Goal: Information Seeking & Learning: Compare options

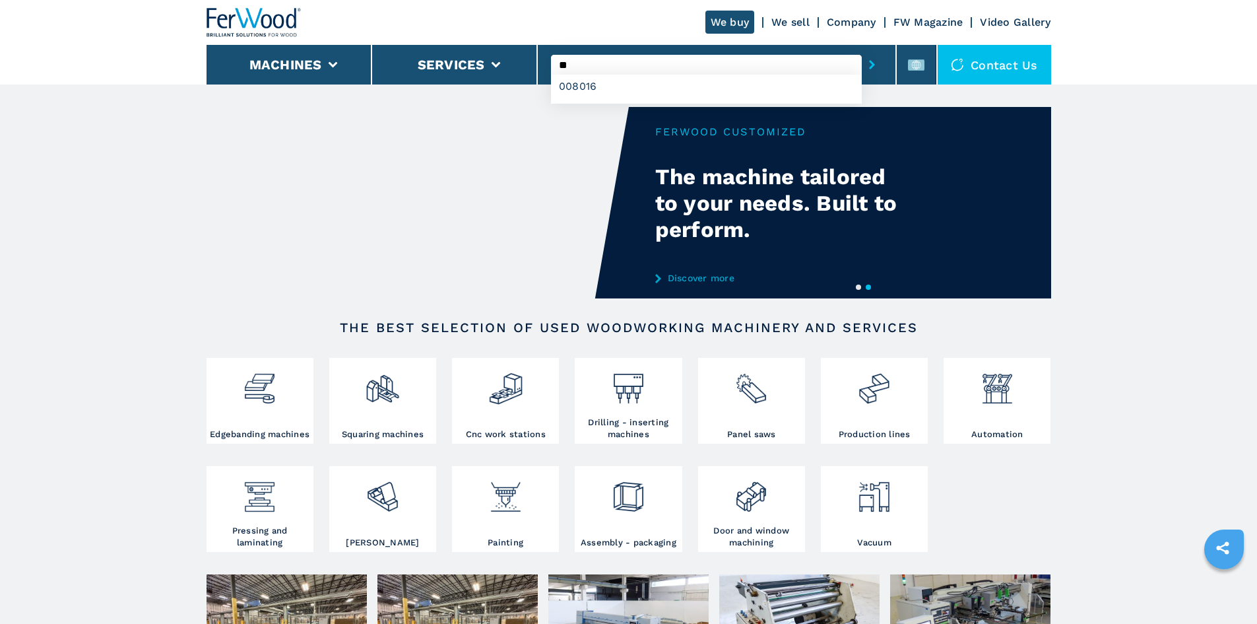
type input "*"
type input "******"
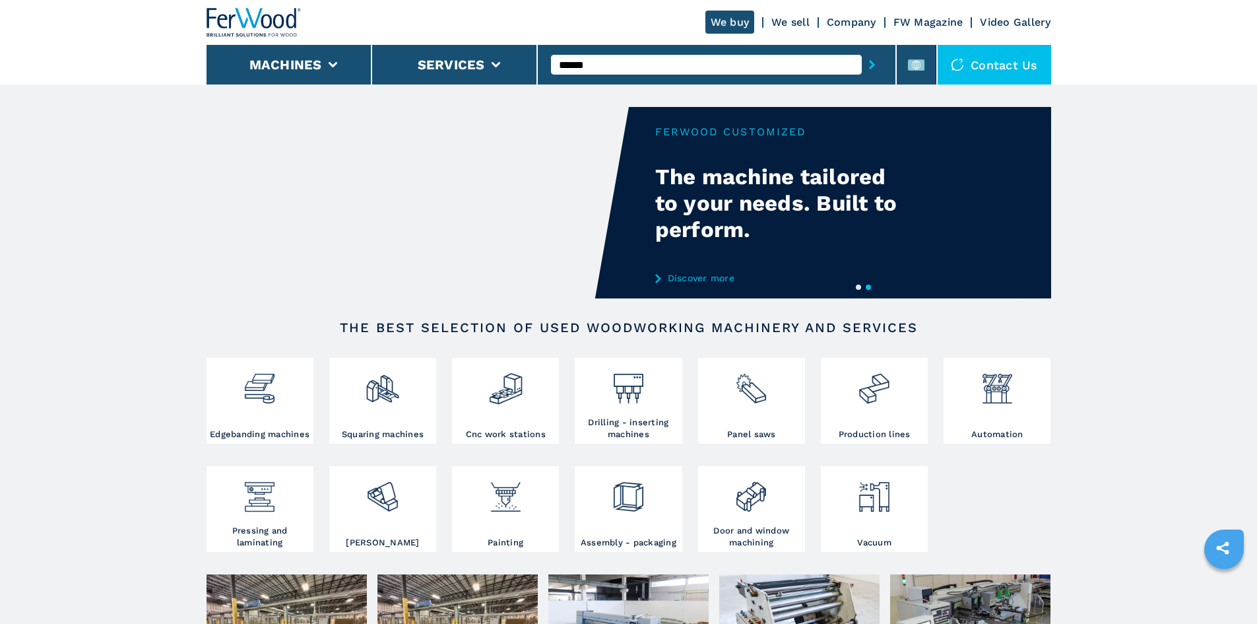
click at [869, 69] on icon "submit-button" at bounding box center [872, 64] width 6 height 9
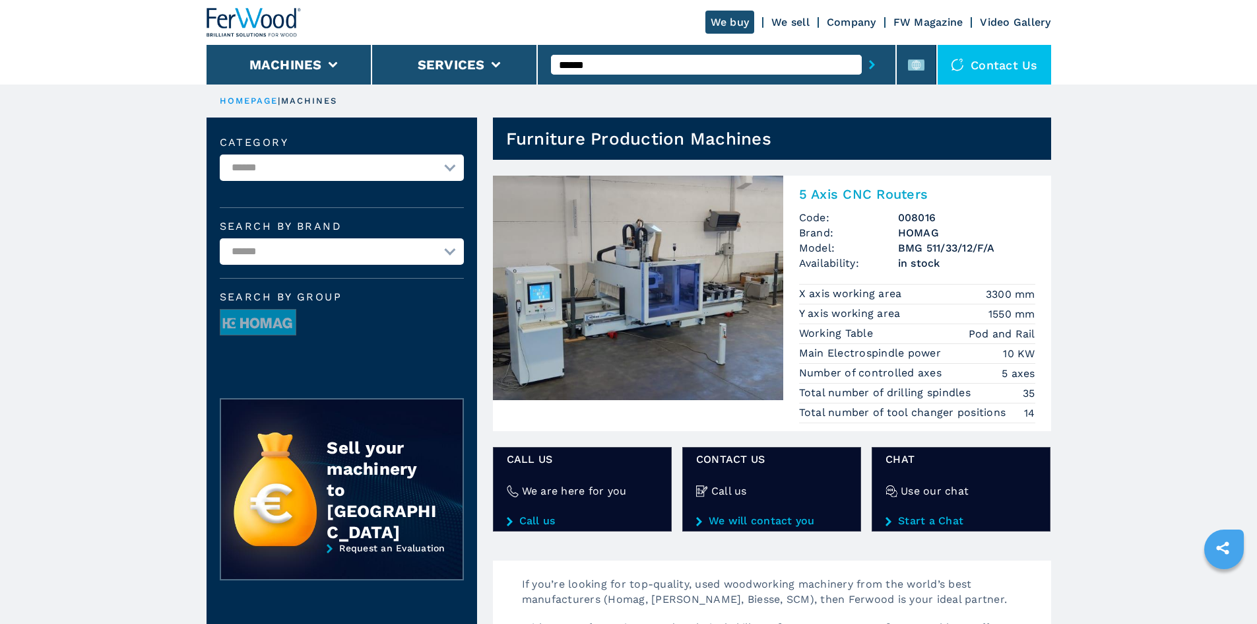
click at [840, 191] on h2 "5 Axis CNC Routers" at bounding box center [917, 194] width 236 height 16
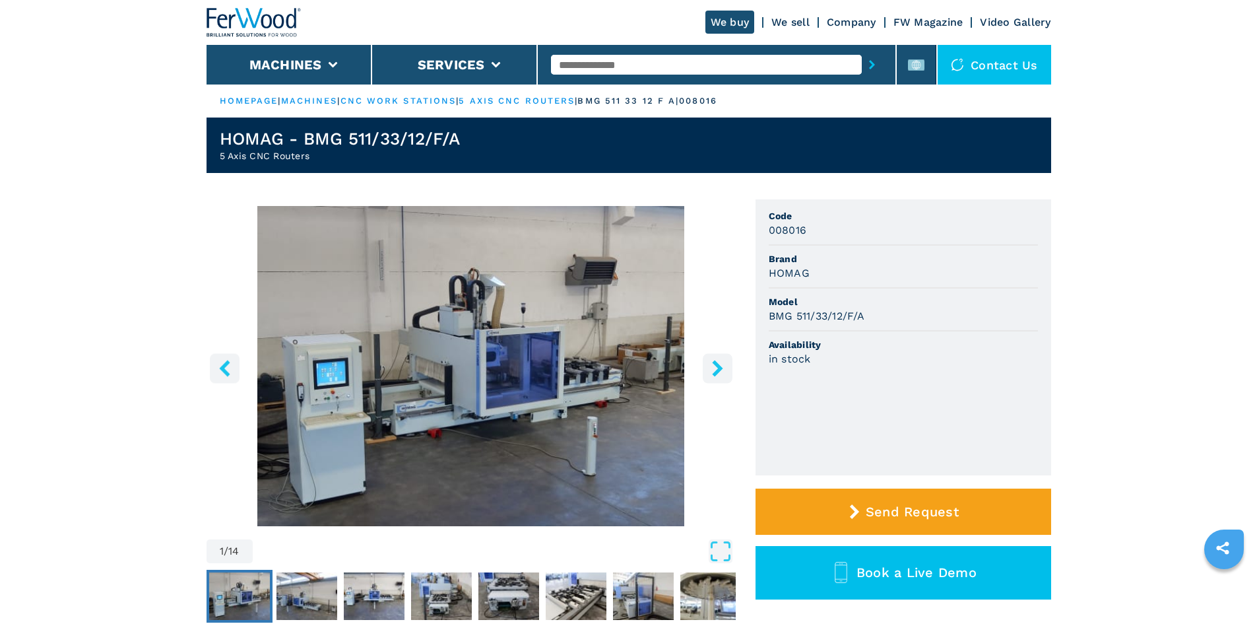
click at [782, 230] on h3 "008016" at bounding box center [788, 229] width 38 height 15
click at [819, 233] on div "008016" at bounding box center [903, 229] width 269 height 15
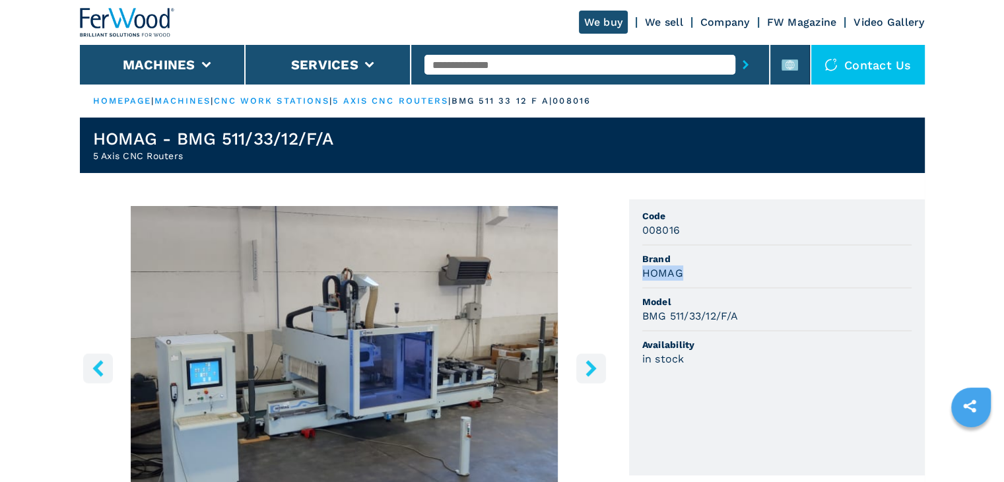
drag, startPoint x: 642, startPoint y: 275, endPoint x: 700, endPoint y: 271, distance: 57.6
click at [700, 271] on div "HOMAG" at bounding box center [776, 272] width 269 height 15
copy h3 "HOMAG"
click at [744, 302] on span "Model" at bounding box center [776, 301] width 269 height 13
drag, startPoint x: 644, startPoint y: 316, endPoint x: 773, endPoint y: 319, distance: 128.7
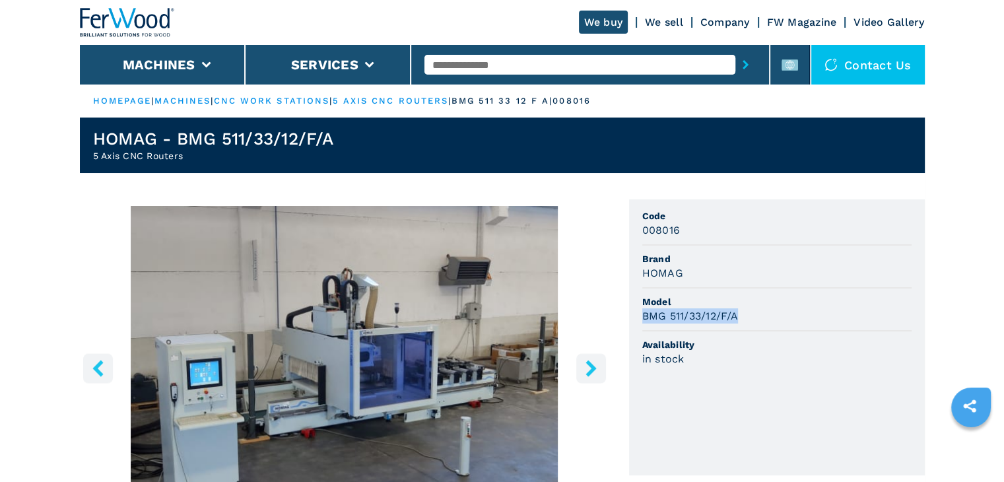
click at [773, 319] on div "BMG 511/33/12/F/A" at bounding box center [776, 315] width 269 height 15
copy h3 "BMG 511/33/12/F/A"
click at [787, 292] on li "Model BMG 511/33/12/F/A" at bounding box center [776, 309] width 269 height 43
drag, startPoint x: 643, startPoint y: 231, endPoint x: 685, endPoint y: 226, distance: 42.5
click at [685, 226] on div "008016" at bounding box center [776, 229] width 269 height 15
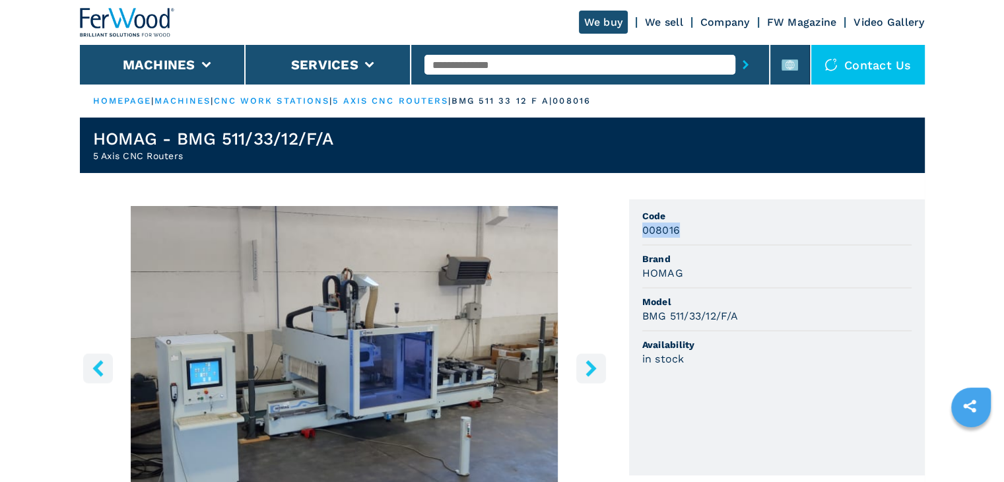
copy h3 "008016"
click at [477, 70] on input "text" at bounding box center [579, 65] width 311 height 20
paste input "******"
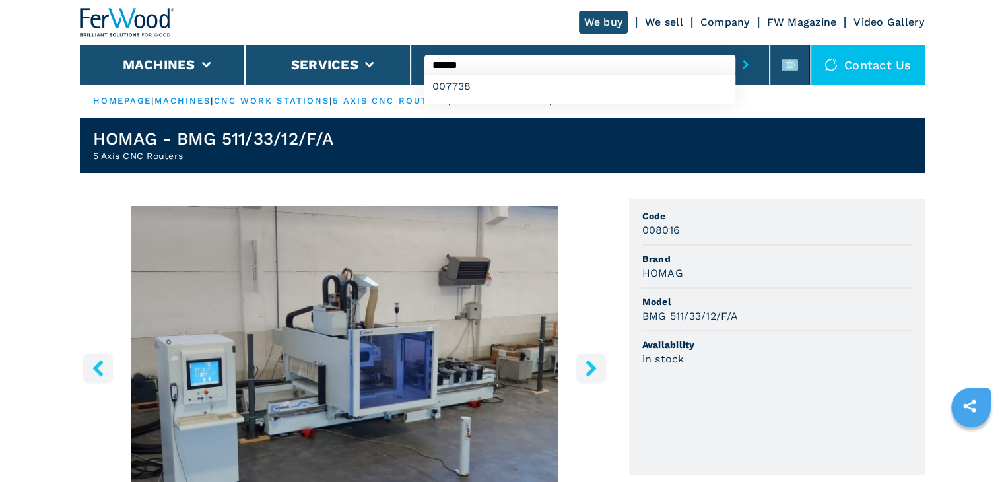
type input "******"
click at [742, 64] on button "submit-button" at bounding box center [745, 64] width 20 height 30
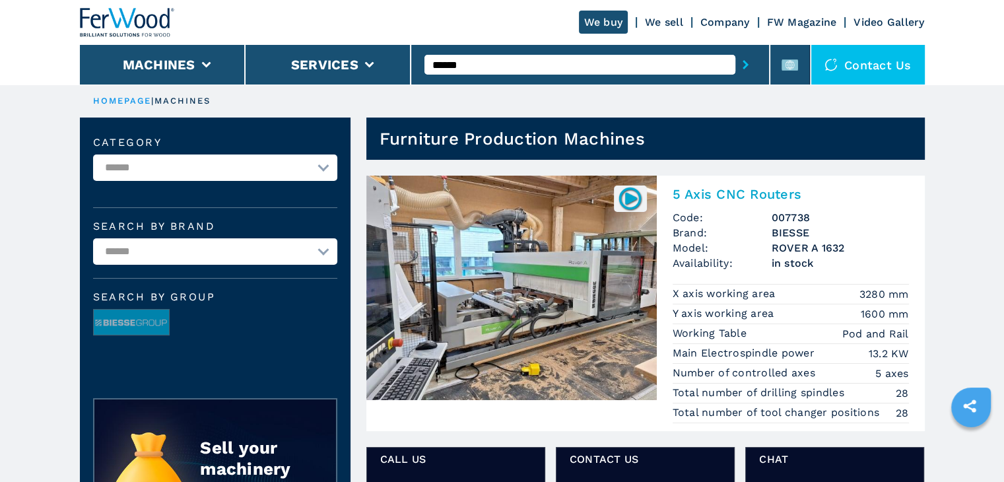
click at [728, 191] on h2 "5 Axis CNC Routers" at bounding box center [791, 194] width 236 height 16
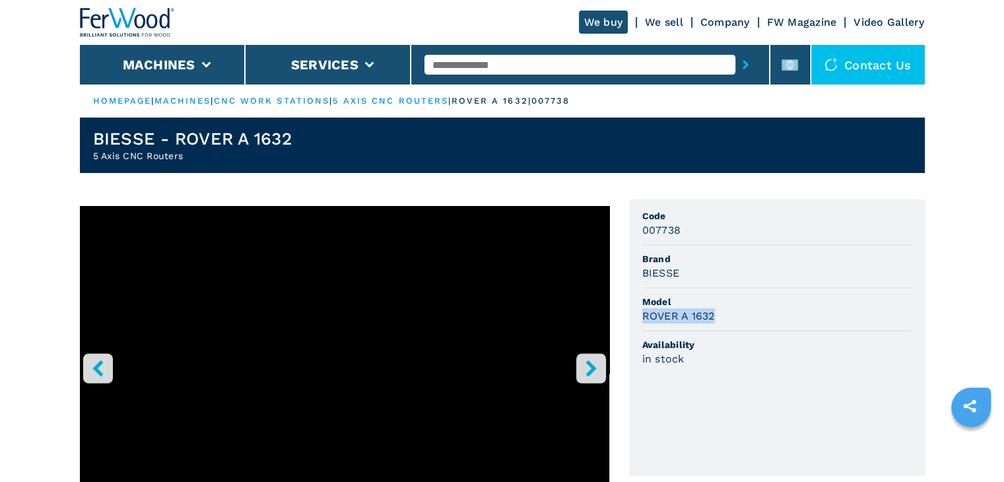
drag, startPoint x: 721, startPoint y: 313, endPoint x: 644, endPoint y: 313, distance: 76.6
click at [644, 313] on div "ROVER A 1632" at bounding box center [776, 315] width 269 height 15
copy h3 "ROVER A 1632"
click at [793, 333] on li "Availability in stock" at bounding box center [776, 352] width 269 height 42
drag, startPoint x: 680, startPoint y: 230, endPoint x: 639, endPoint y: 228, distance: 41.0
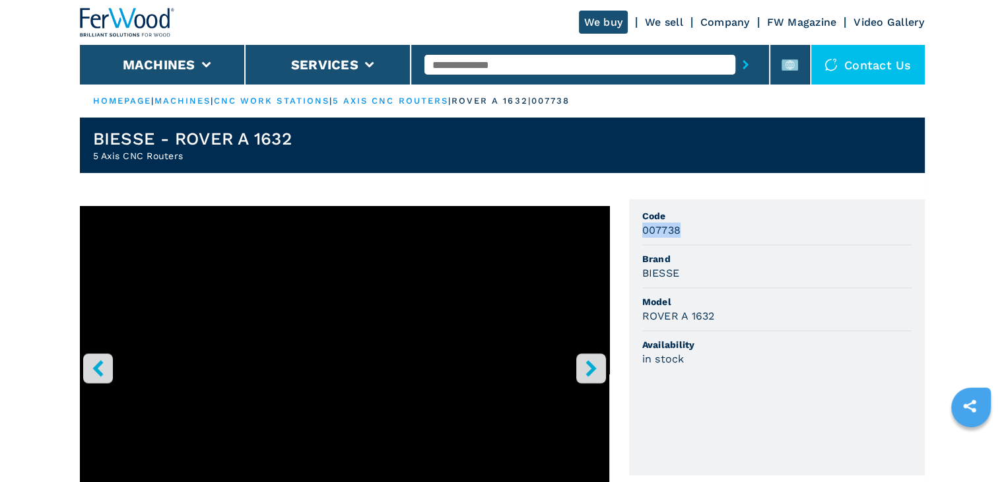
click at [639, 228] on ul "Code 007738 Brand BIESSE Model ROVER A 1632 Availability in stock" at bounding box center [777, 337] width 296 height 276
copy h3 "007738"
click at [773, 280] on li "Brand BIESSE" at bounding box center [776, 267] width 269 height 43
